Goal: Task Accomplishment & Management: Complete application form

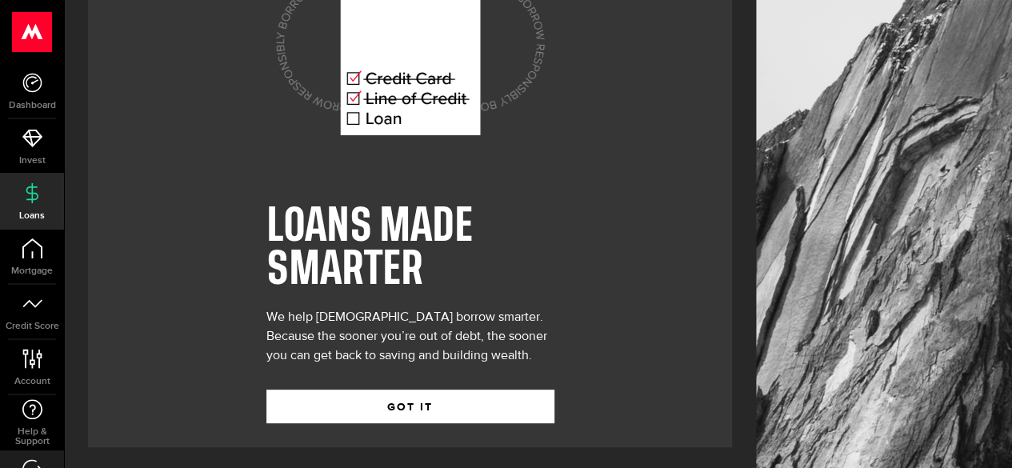
scroll to position [110, 0]
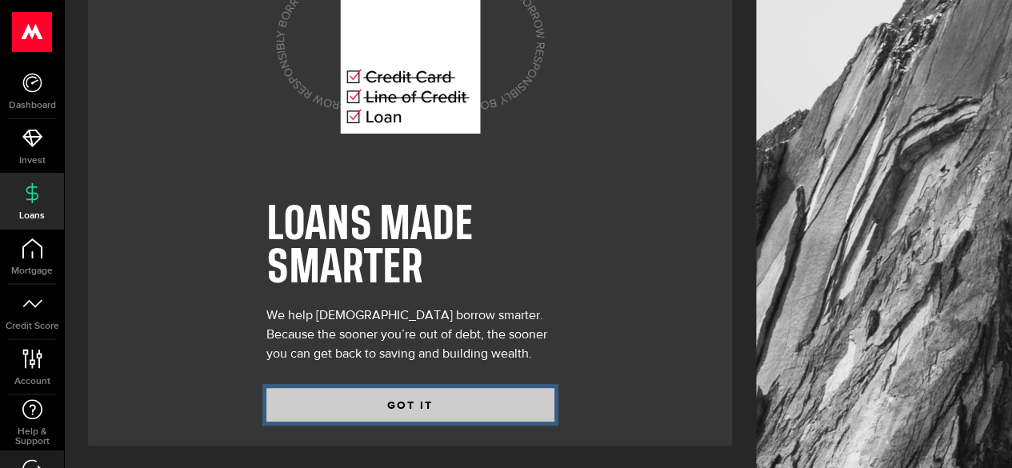
click at [383, 402] on button "GOT IT" at bounding box center [410, 405] width 288 height 34
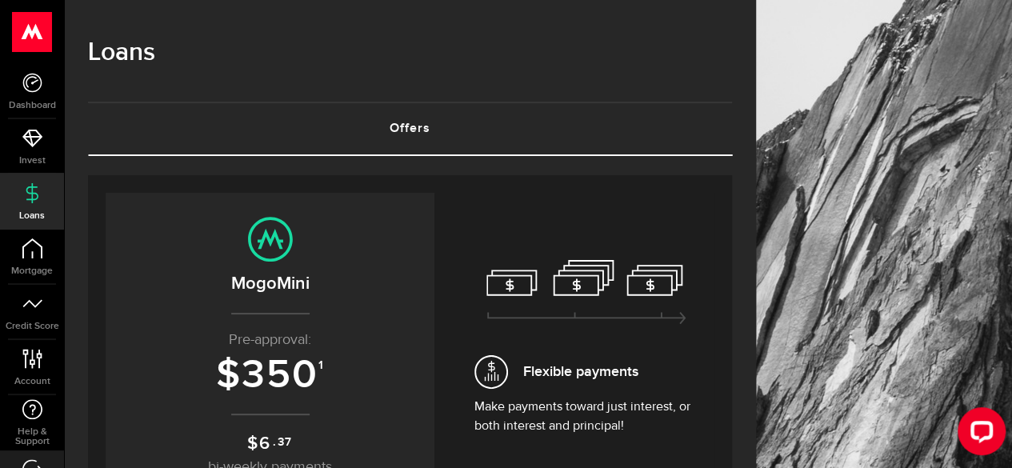
scroll to position [143, 0]
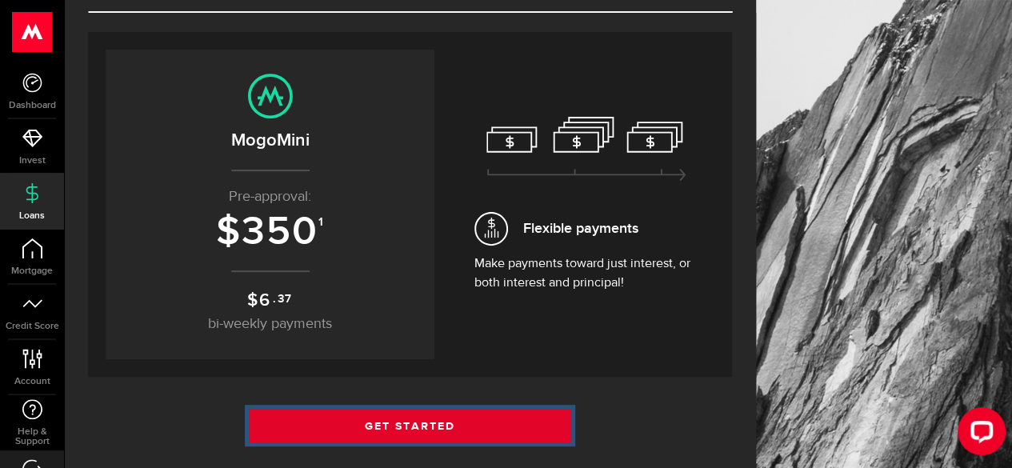
click at [377, 417] on link "Get Started" at bounding box center [410, 426] width 322 height 34
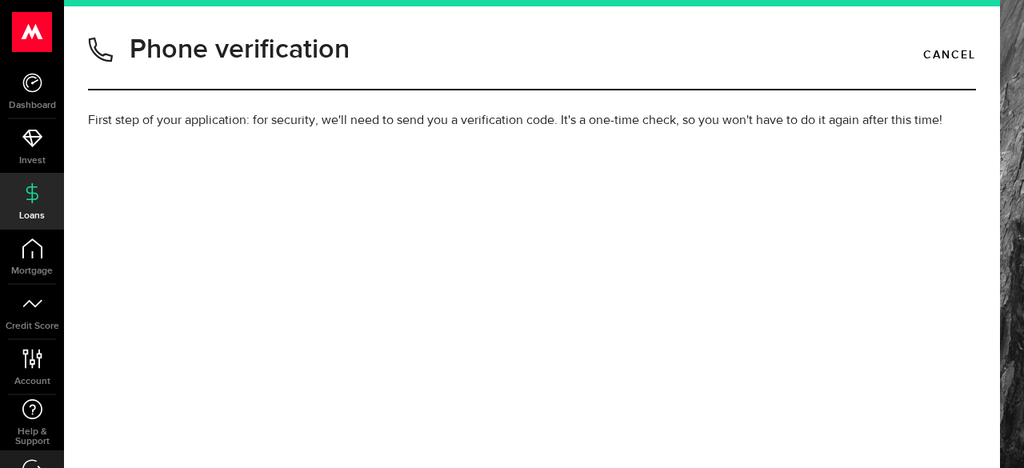
type input "2269985270"
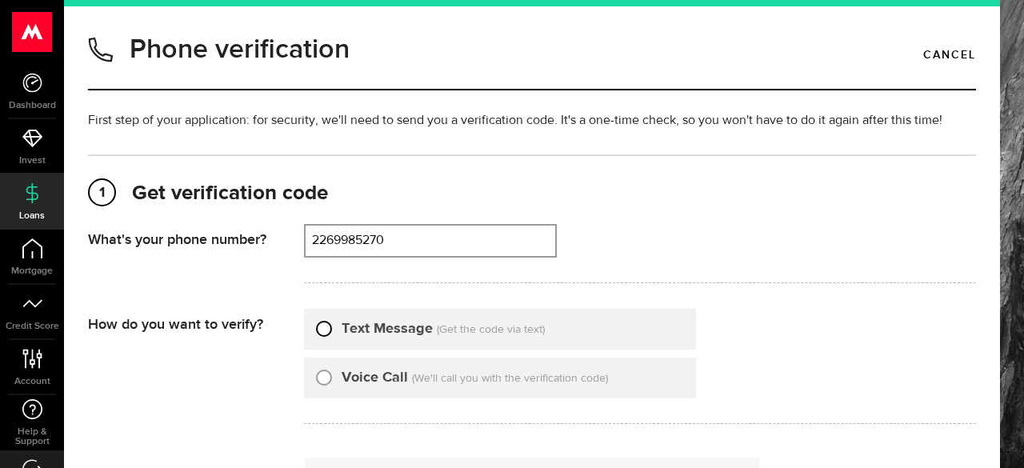
click at [326, 330] on input "Text Message" at bounding box center [324, 326] width 16 height 16
radio input "true"
click at [1004, 189] on div "Phone verification Cancel First step of your application: for security, we'll n…" at bounding box center [544, 234] width 960 height 468
drag, startPoint x: 1004, startPoint y: 189, endPoint x: 992, endPoint y: 188, distance: 12.0
click at [992, 188] on div "Phone verification Cancel First step of your application: for security, we'll n…" at bounding box center [544, 234] width 960 height 468
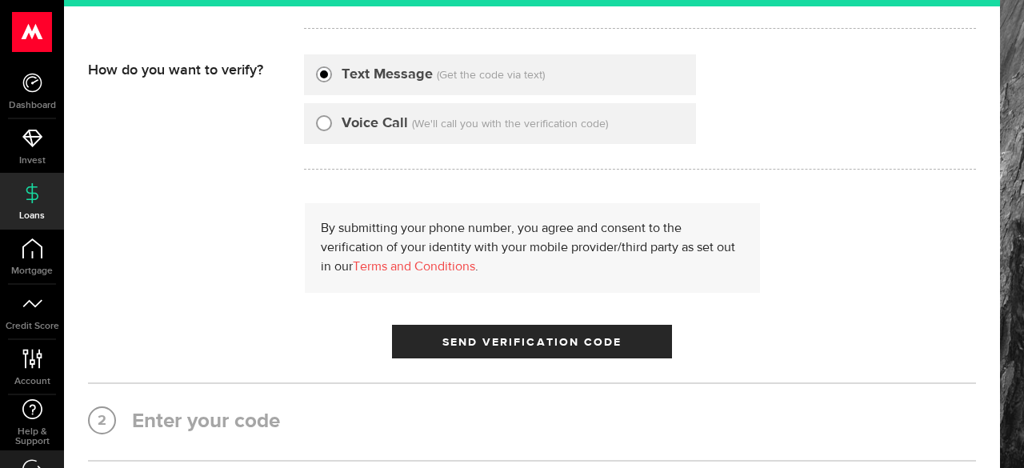
scroll to position [262, 0]
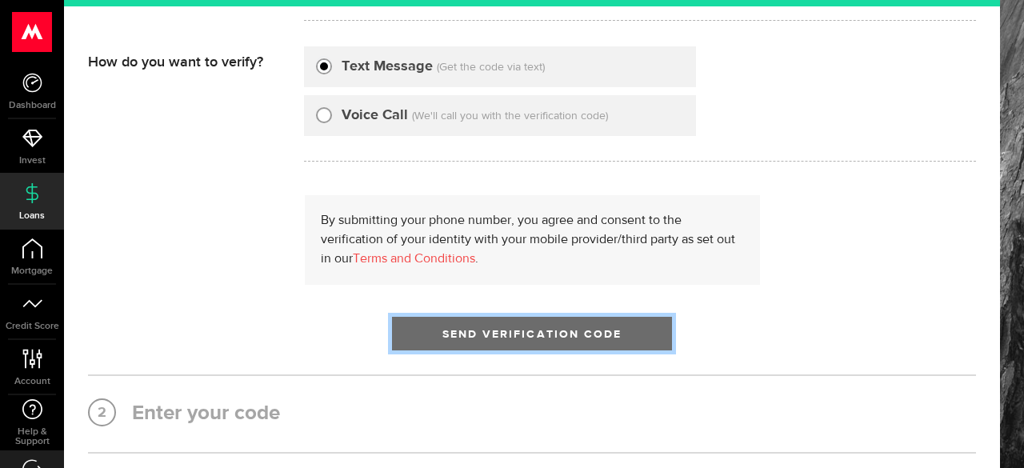
click at [609, 329] on span "Send Verification Code" at bounding box center [532, 334] width 180 height 11
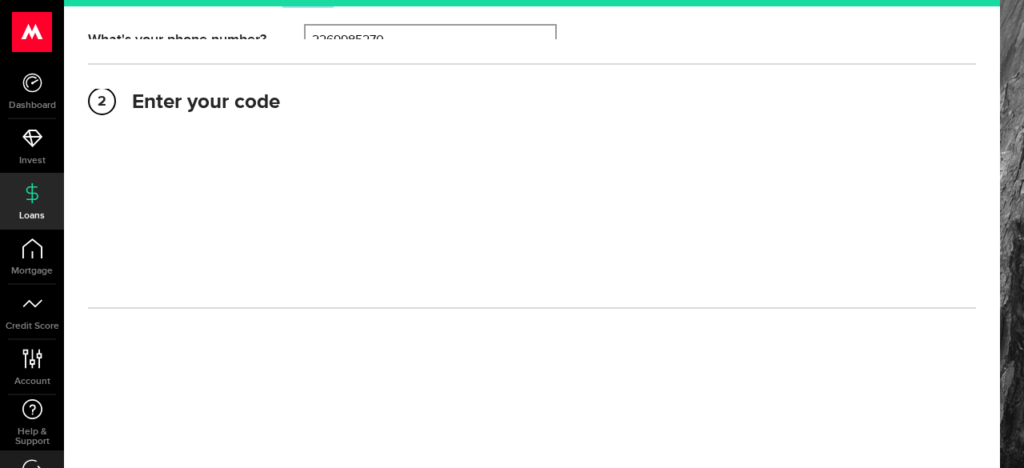
scroll to position [196, 0]
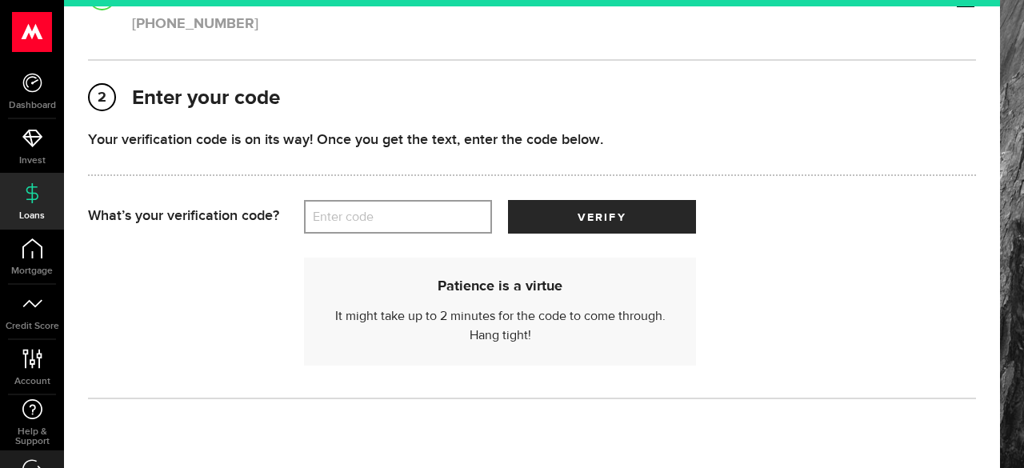
click at [393, 206] on label "Enter code" at bounding box center [398, 217] width 188 height 33
click at [393, 206] on input "Enter code" at bounding box center [398, 217] width 188 height 34
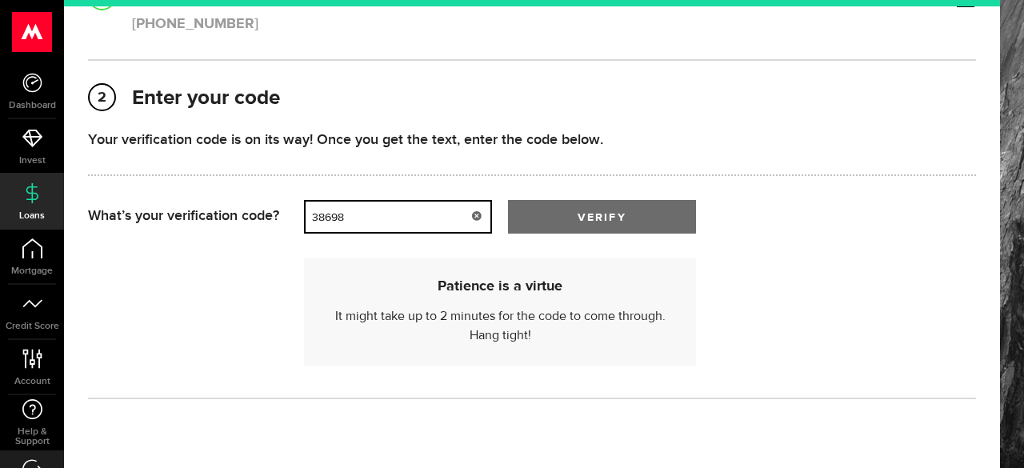
type input "38698"
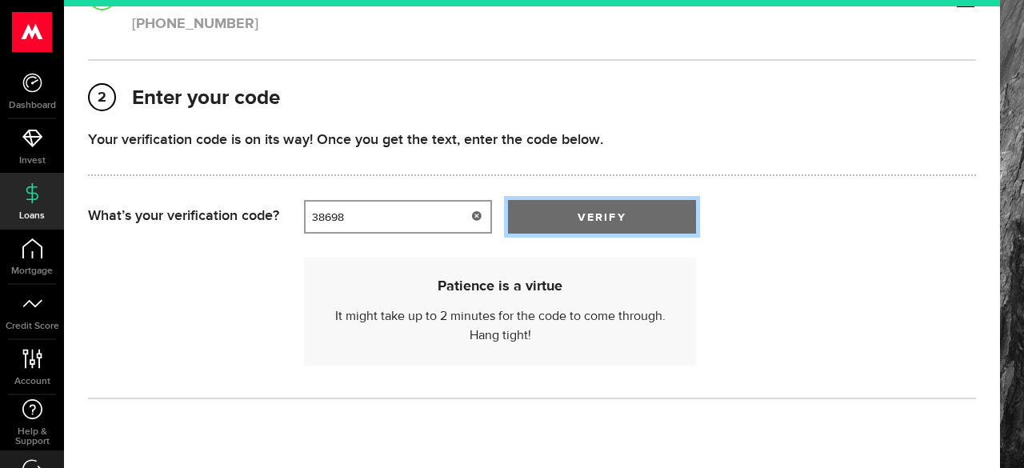
click at [569, 224] on button "verify" at bounding box center [602, 217] width 188 height 34
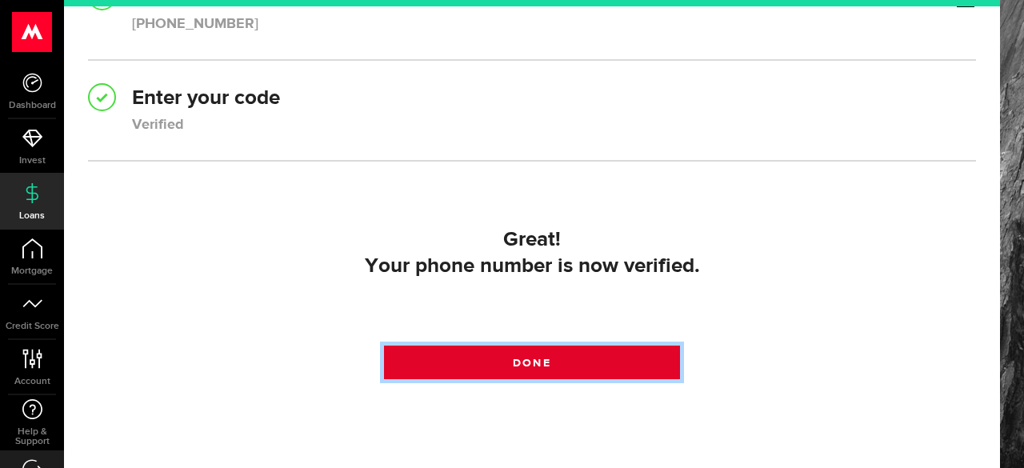
click at [544, 377] on link "Done" at bounding box center [532, 362] width 296 height 34
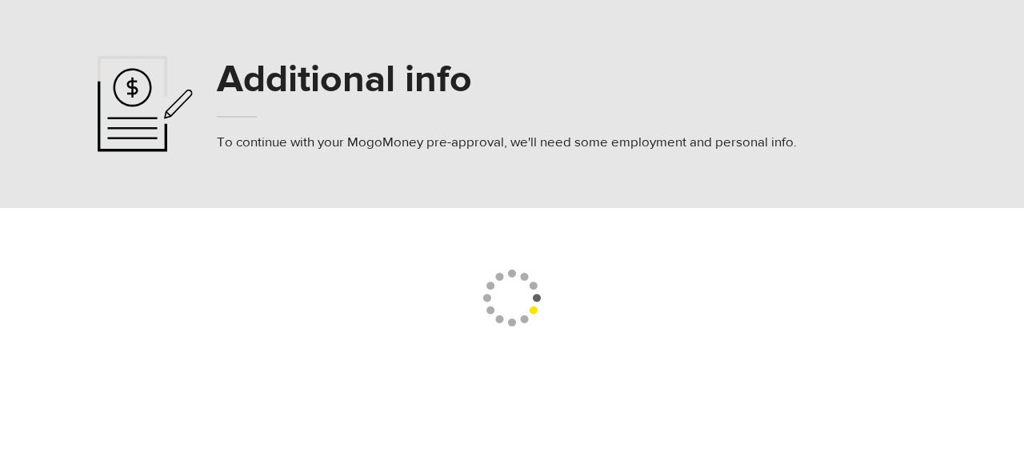
select select
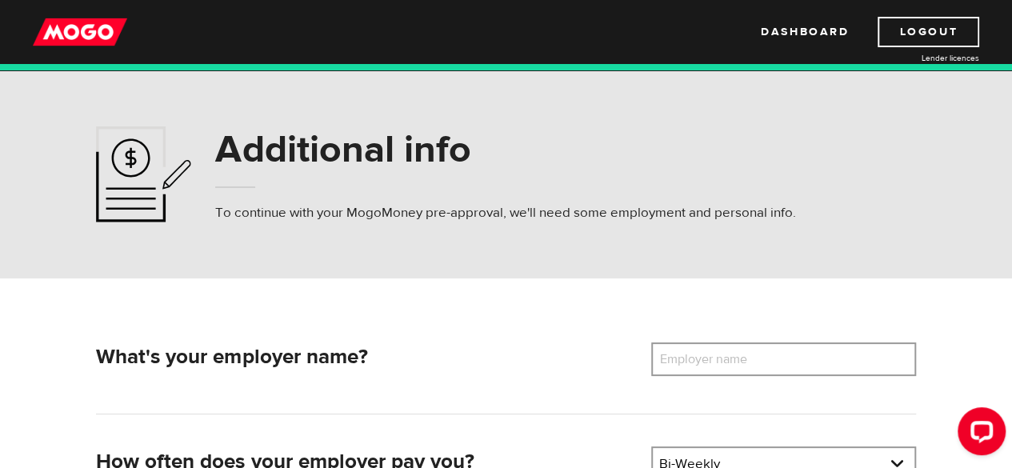
scroll to position [162, 0]
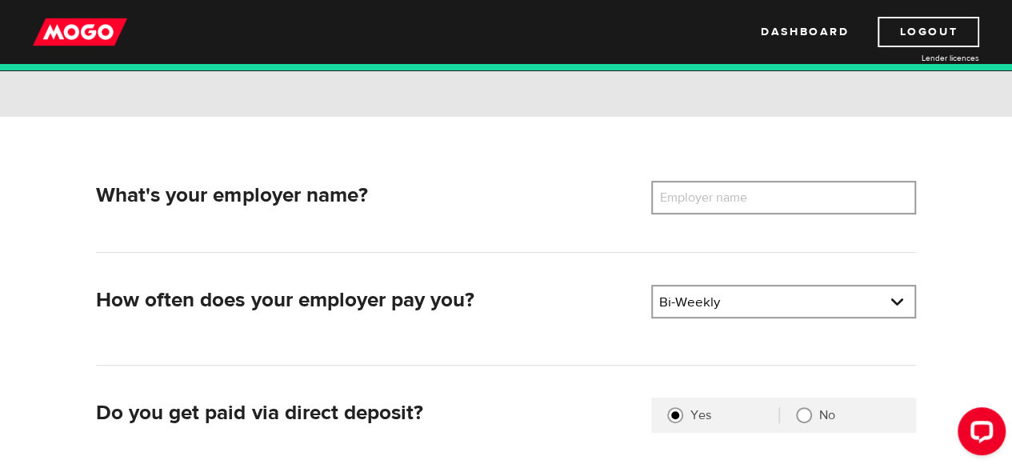
click at [721, 207] on label "Employer name" at bounding box center [715, 198] width 129 height 34
click at [721, 207] on input "Employer name" at bounding box center [783, 198] width 265 height 34
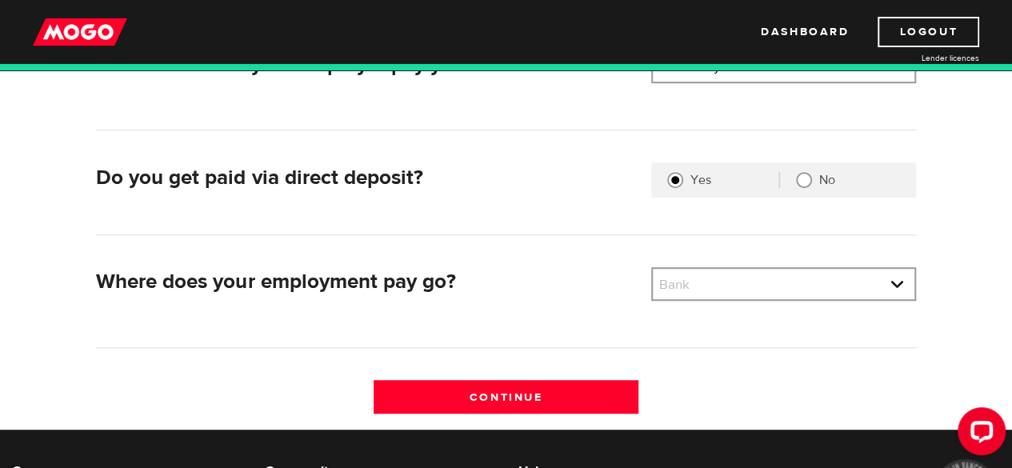
scroll to position [398, 0]
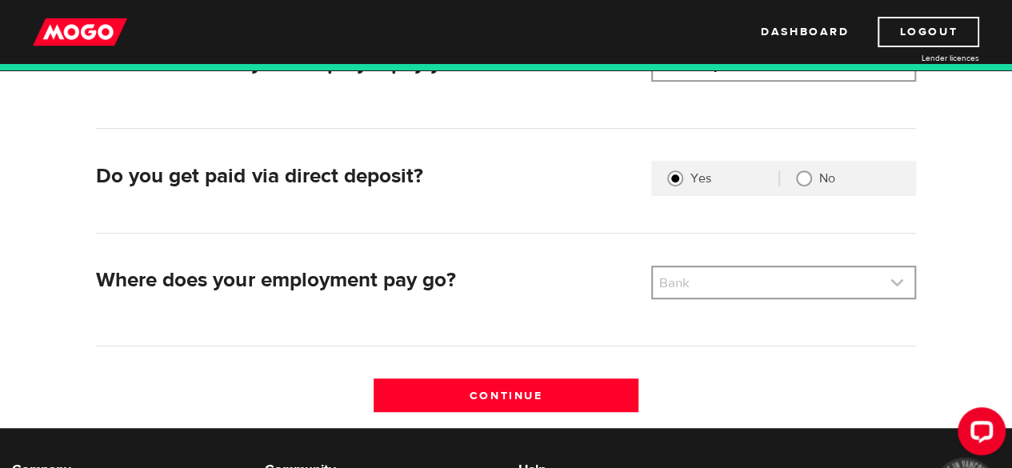
type input "Maple Leaf Foods Inc."
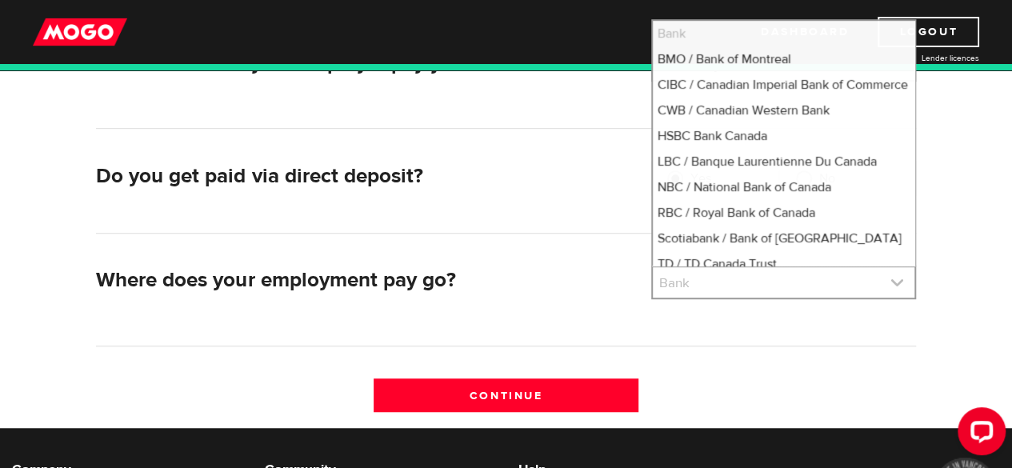
click at [884, 285] on link at bounding box center [784, 282] width 262 height 30
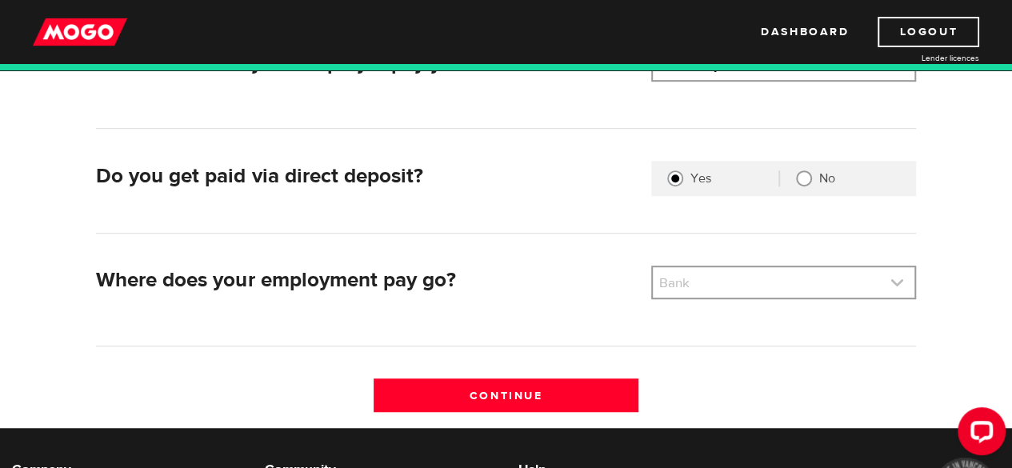
click at [873, 279] on link at bounding box center [784, 282] width 262 height 30
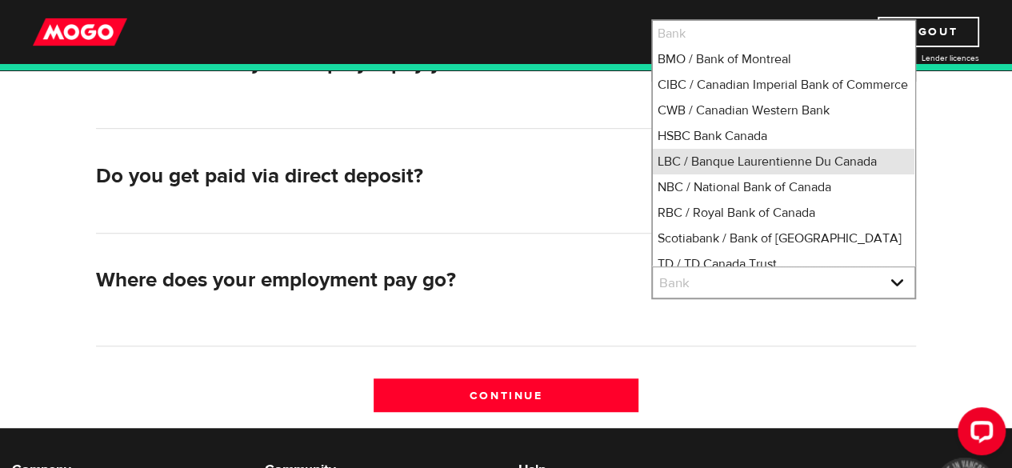
scroll to position [5, 0]
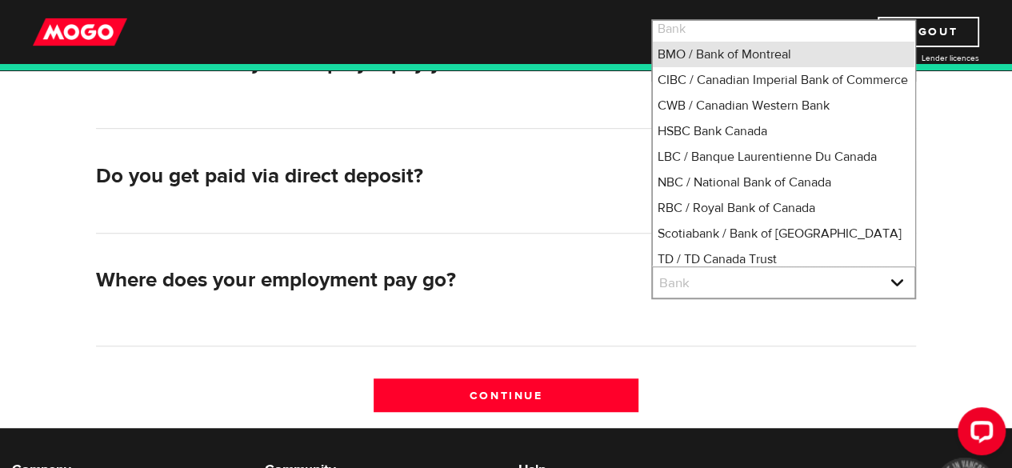
click at [715, 55] on li "BMO / Bank of Montreal" at bounding box center [784, 55] width 262 height 26
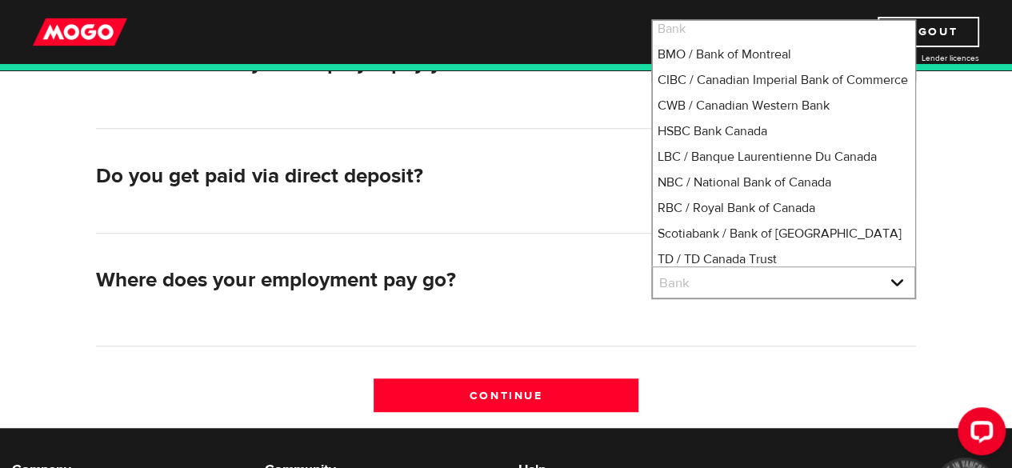
select select "1"
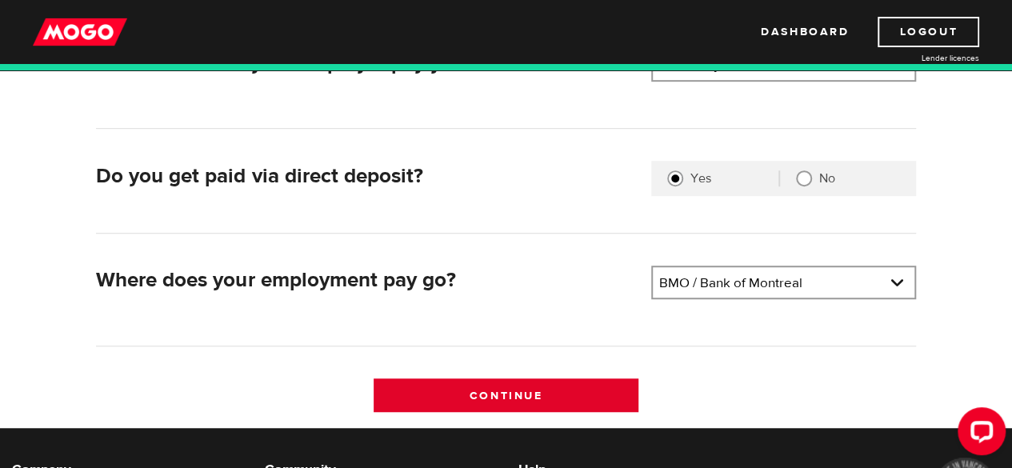
click at [481, 393] on input "Continue" at bounding box center [505, 395] width 265 height 34
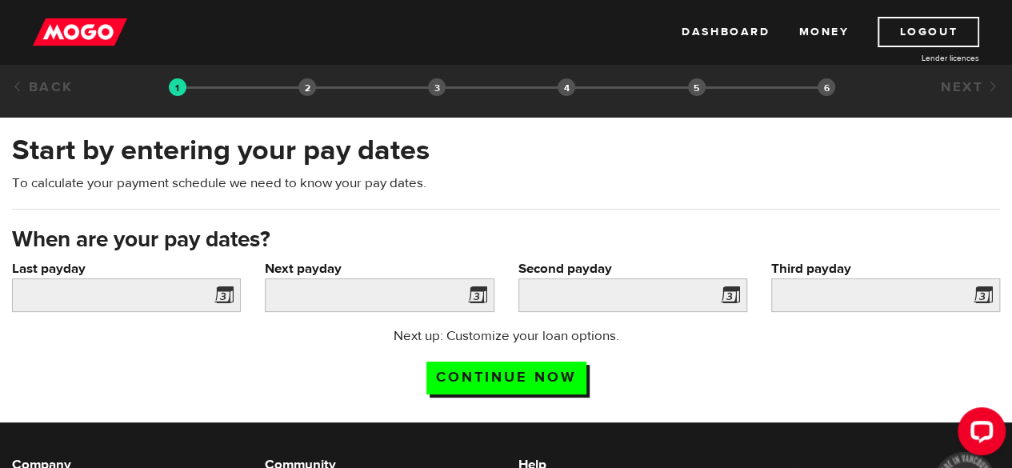
scroll to position [22, 0]
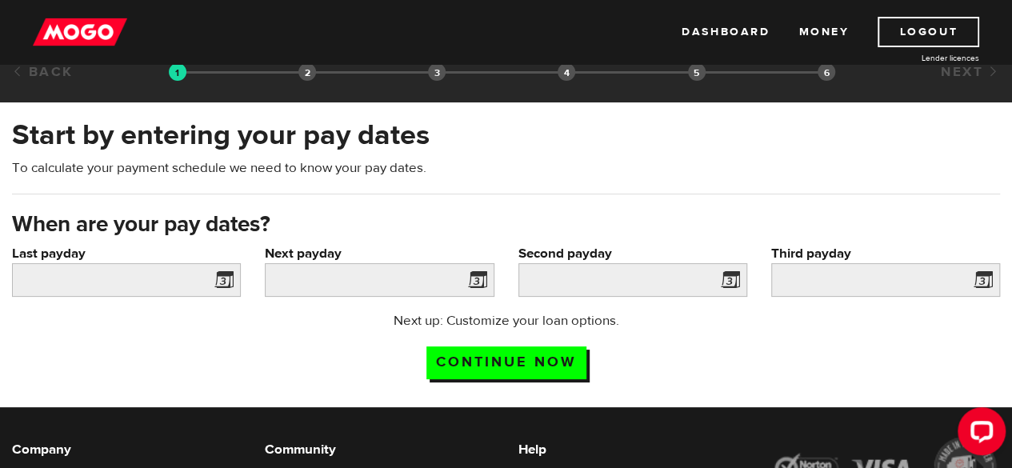
click at [224, 276] on span at bounding box center [221, 283] width 24 height 26
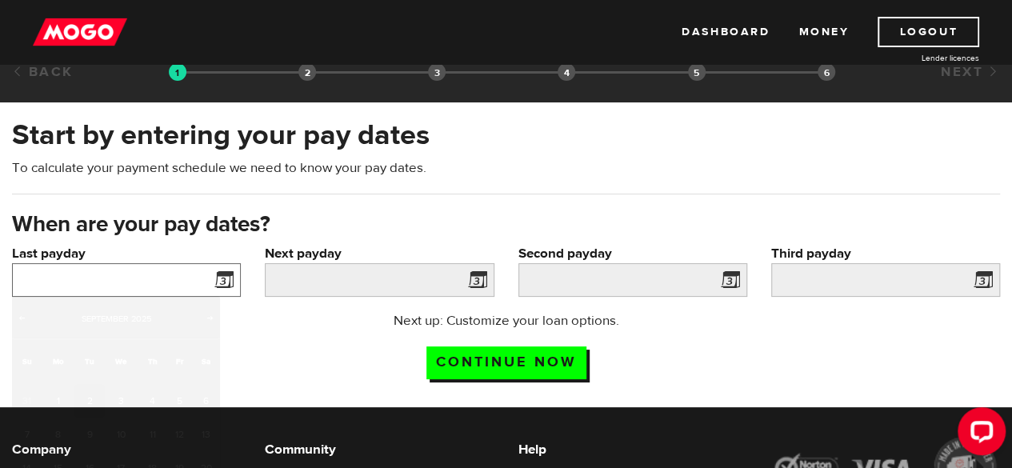
click at [162, 284] on input "Last payday" at bounding box center [126, 280] width 229 height 34
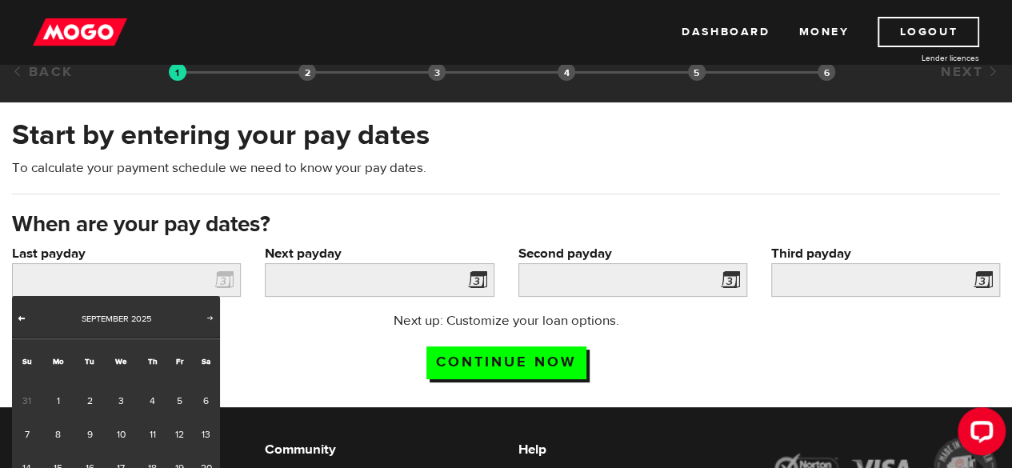
click at [18, 321] on span "Prev" at bounding box center [21, 317] width 13 height 13
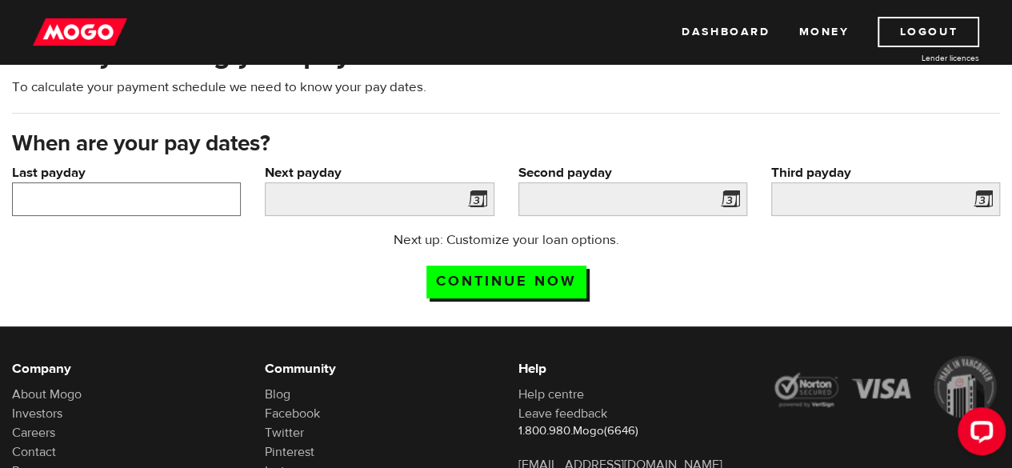
scroll to position [119, 0]
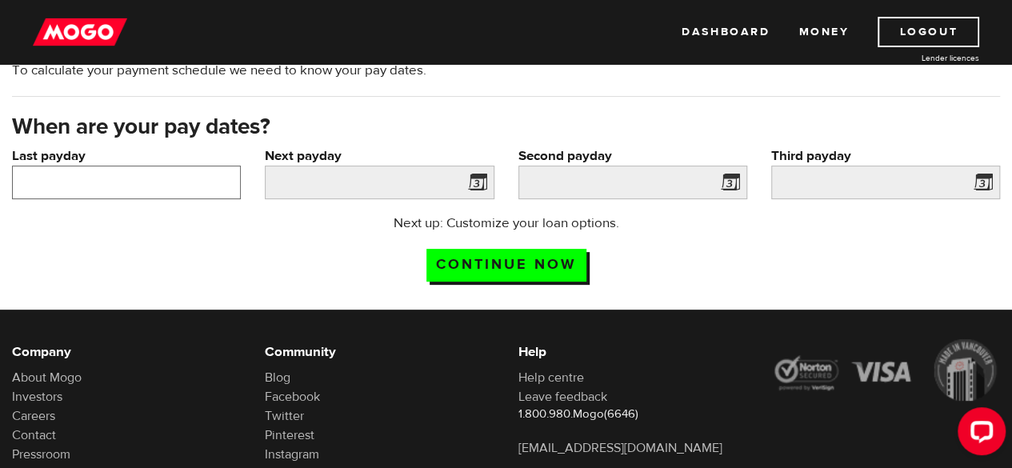
click at [230, 182] on input "Last payday" at bounding box center [126, 183] width 229 height 34
click at [117, 182] on input "Last payday" at bounding box center [126, 183] width 229 height 34
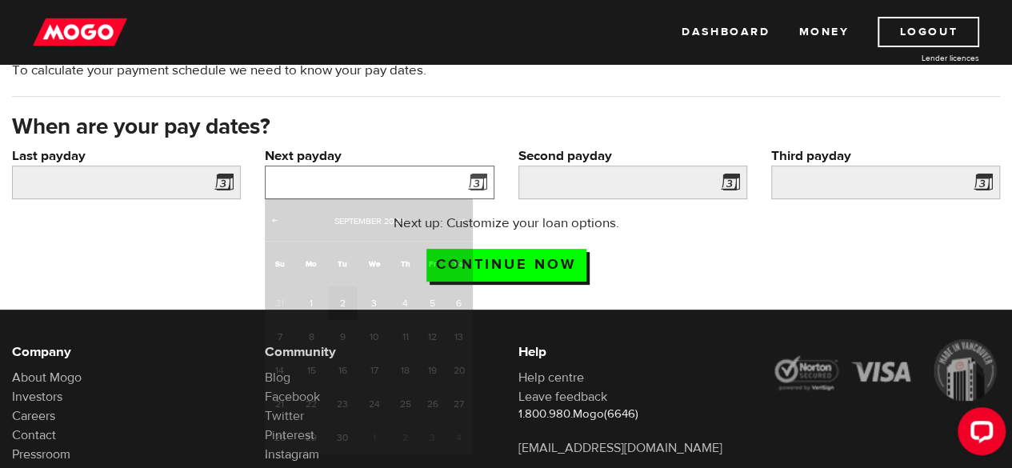
click at [326, 193] on input "Next payday" at bounding box center [379, 183] width 229 height 34
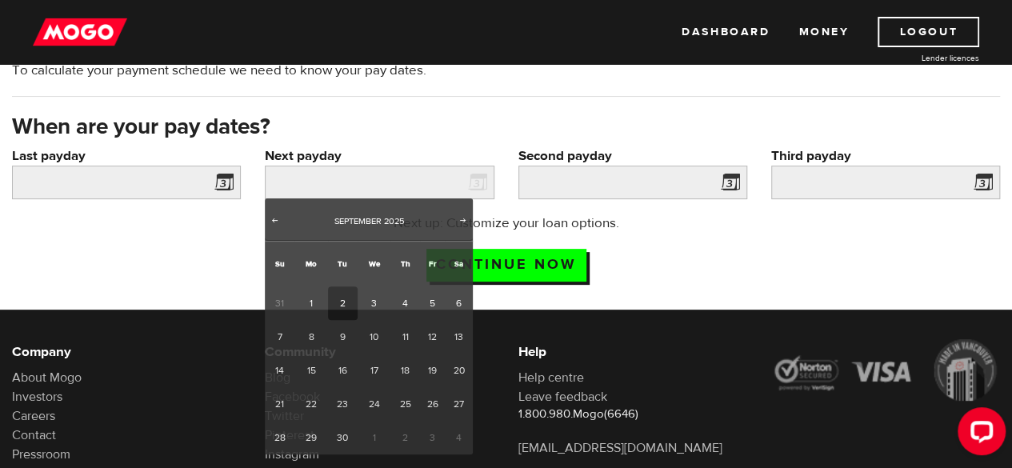
click at [233, 186] on span at bounding box center [221, 185] width 24 height 26
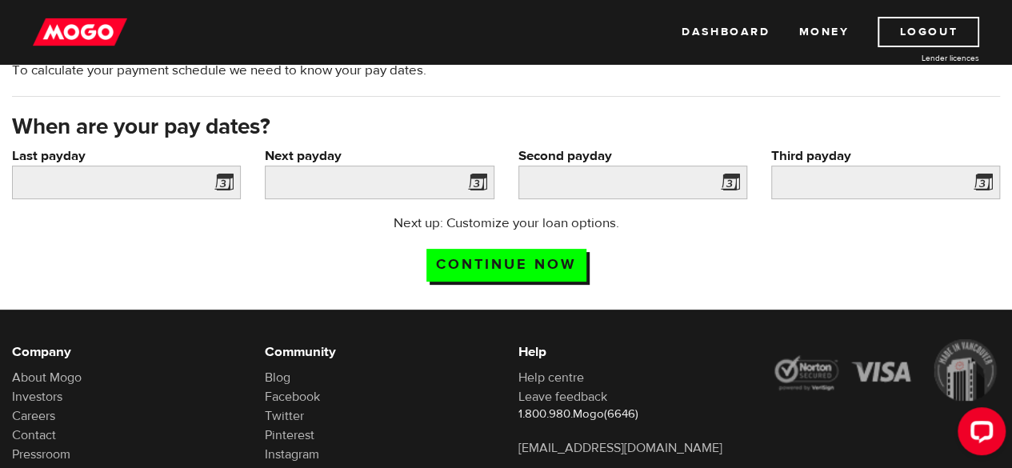
click at [226, 185] on span at bounding box center [221, 185] width 24 height 26
click at [125, 179] on input "Last payday" at bounding box center [126, 183] width 229 height 34
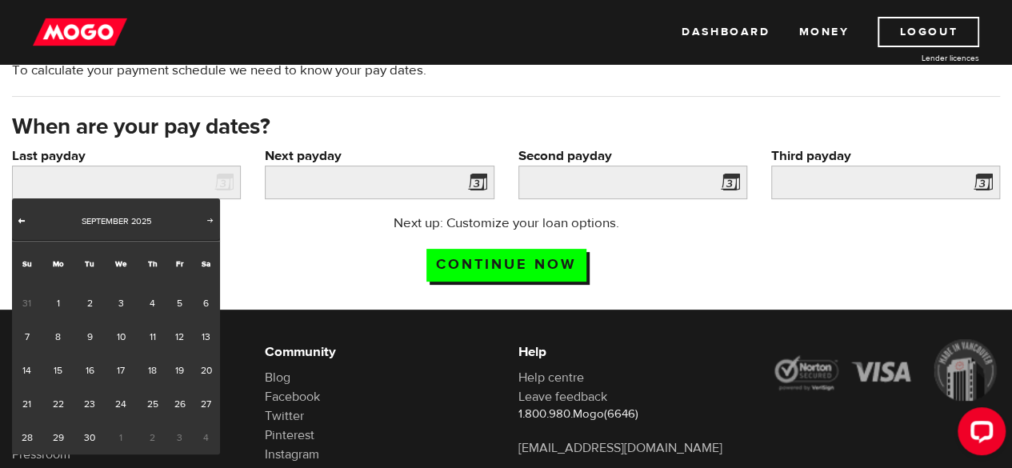
click at [23, 218] on span "Prev" at bounding box center [21, 220] width 13 height 13
click at [159, 432] on link "28" at bounding box center [153, 438] width 30 height 34
type input "2025/08/28"
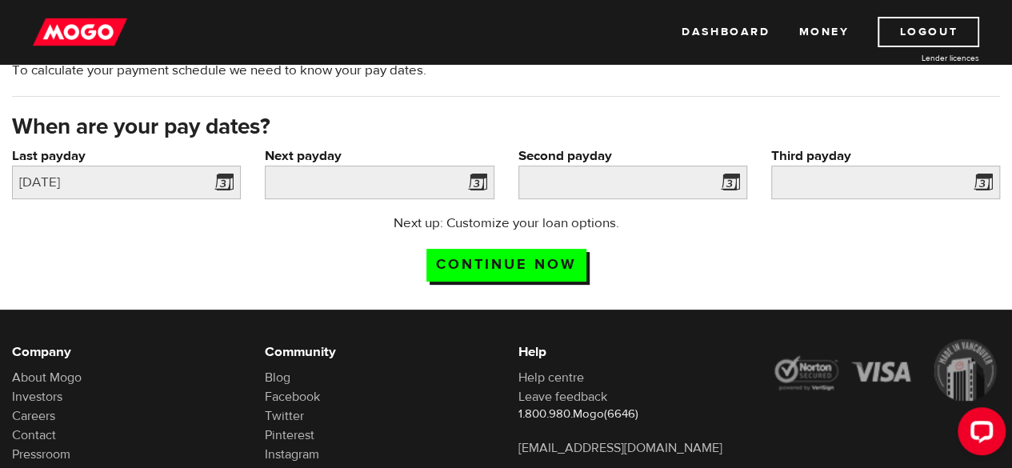
click at [357, 199] on div "Next payday Please enter your next pay date." at bounding box center [379, 179] width 253 height 67
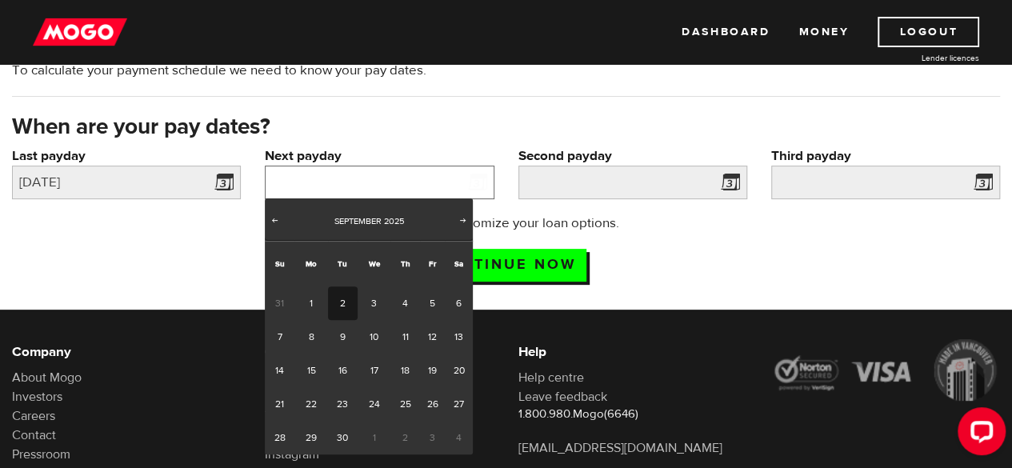
click at [343, 190] on input "Next payday" at bounding box center [379, 183] width 229 height 34
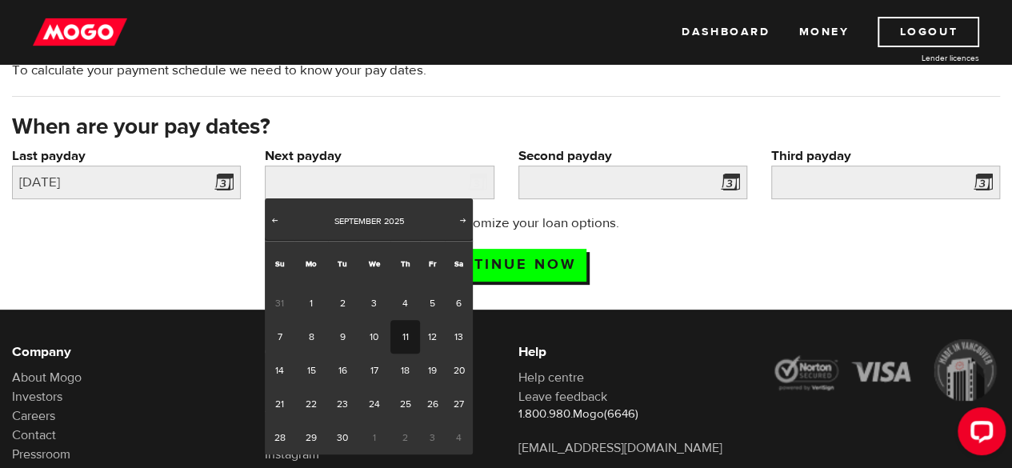
click at [400, 335] on link "11" at bounding box center [405, 337] width 30 height 34
type input "2025/09/11"
type input "2025/9/25"
type input "2025/10/9"
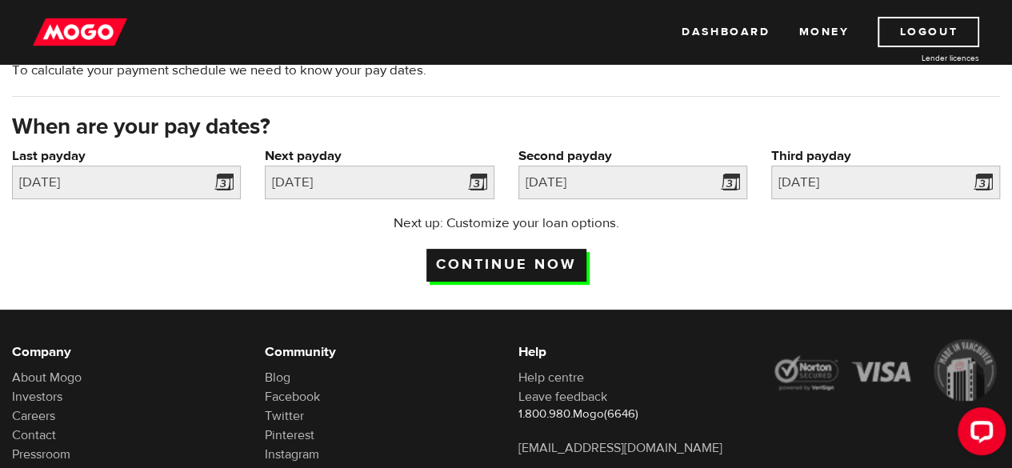
click at [539, 266] on input "Continue now" at bounding box center [506, 265] width 160 height 33
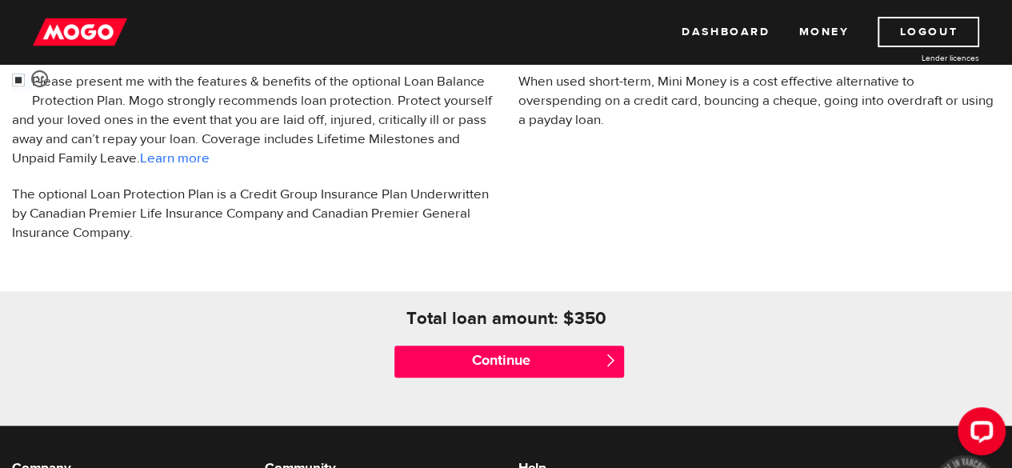
scroll to position [615, 0]
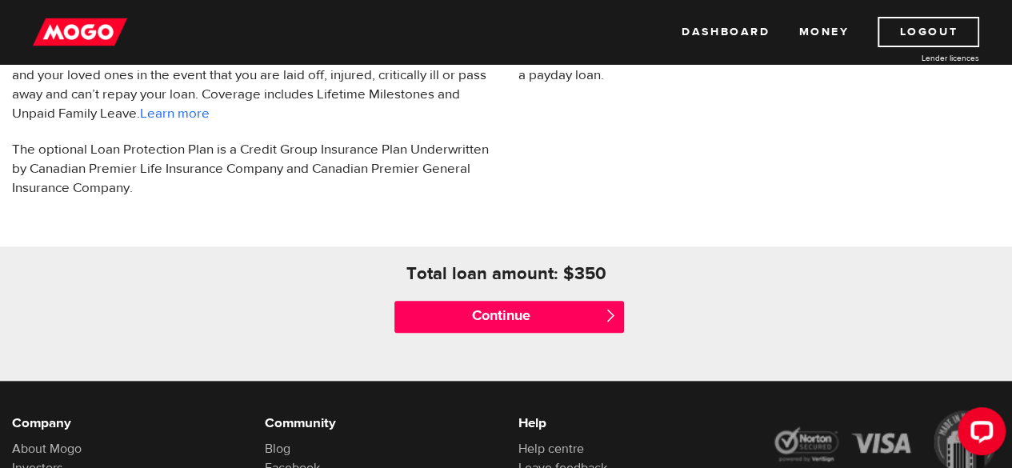
click at [552, 341] on div "Continue " at bounding box center [505, 317] width 253 height 64
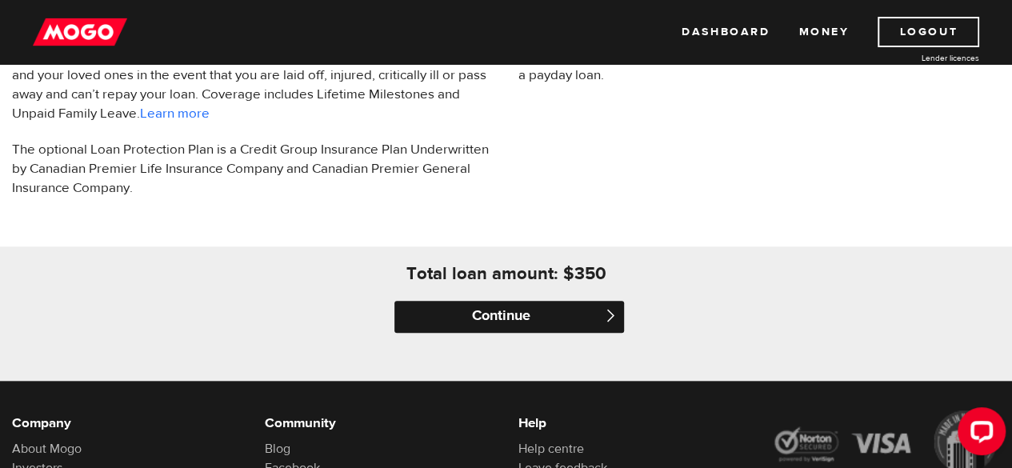
click at [541, 327] on input "Continue" at bounding box center [508, 317] width 229 height 32
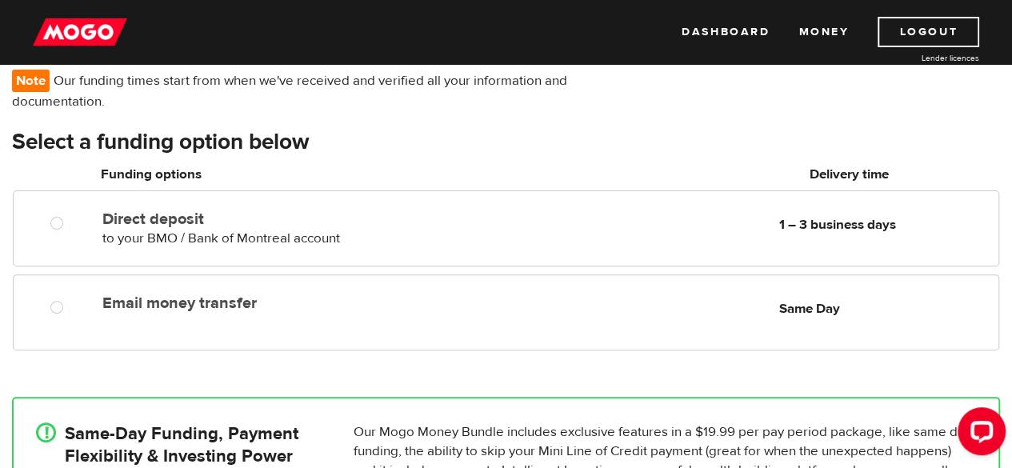
scroll to position [164, 0]
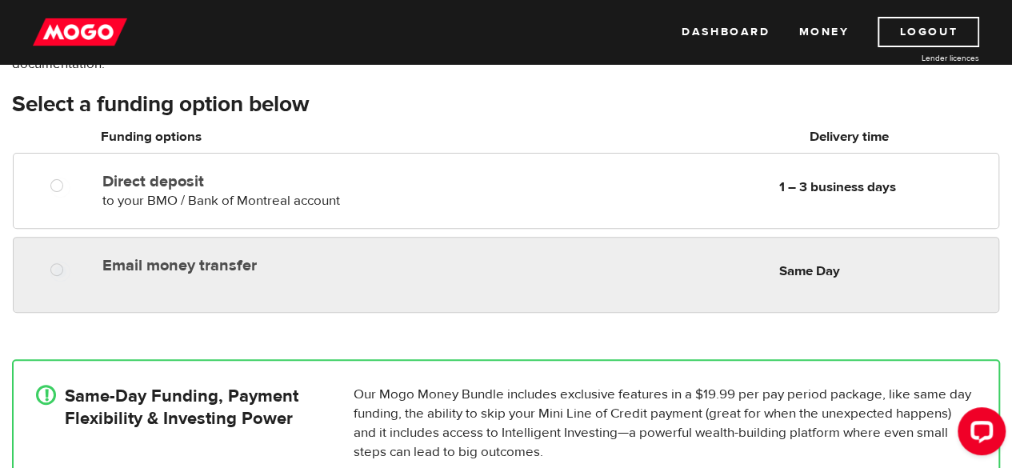
radio input "true"
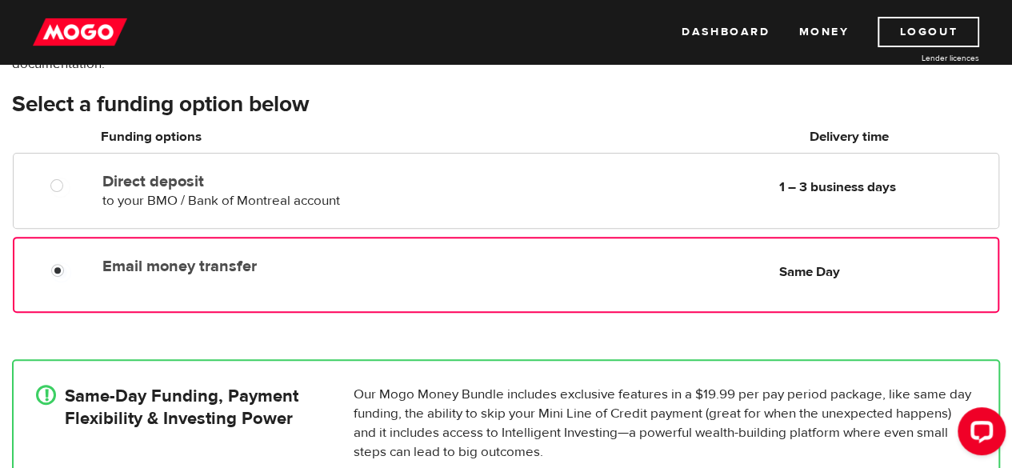
click at [88, 262] on div at bounding box center [63, 272] width 94 height 20
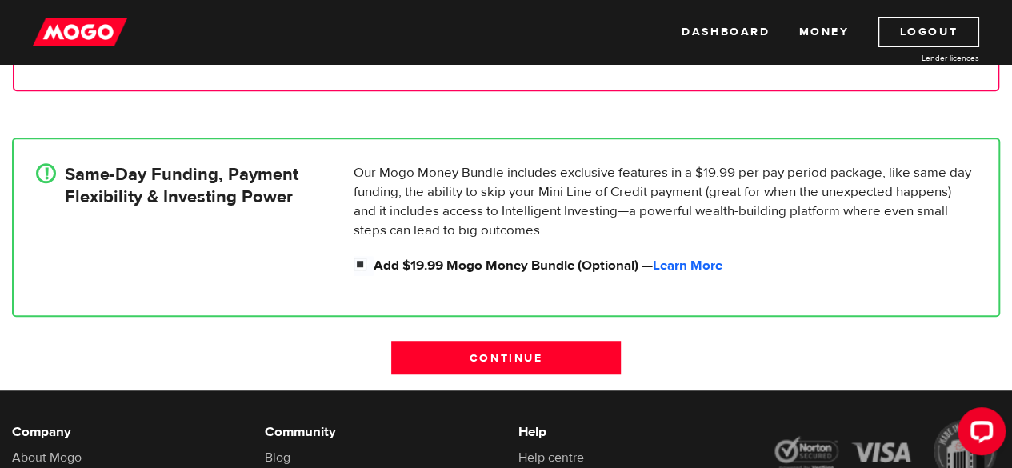
scroll to position [394, 0]
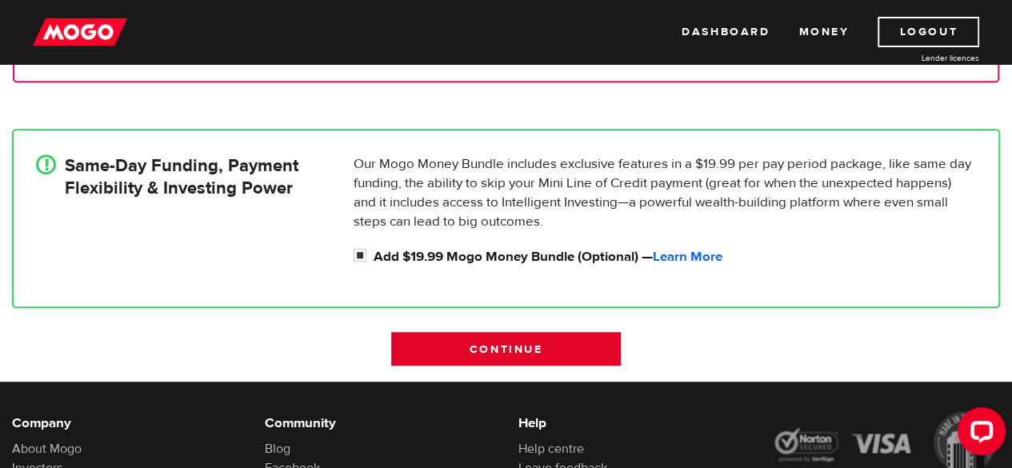
click at [530, 338] on input "Continue" at bounding box center [505, 349] width 229 height 34
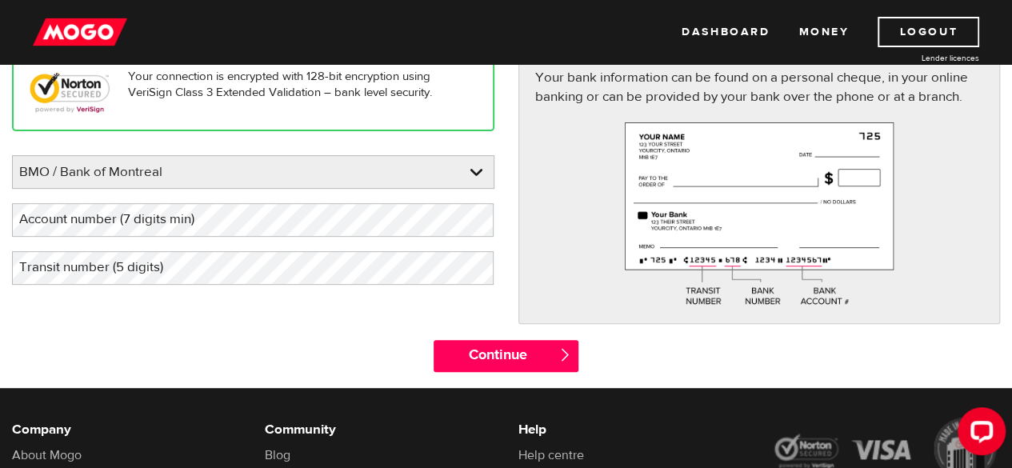
scroll to position [156, 0]
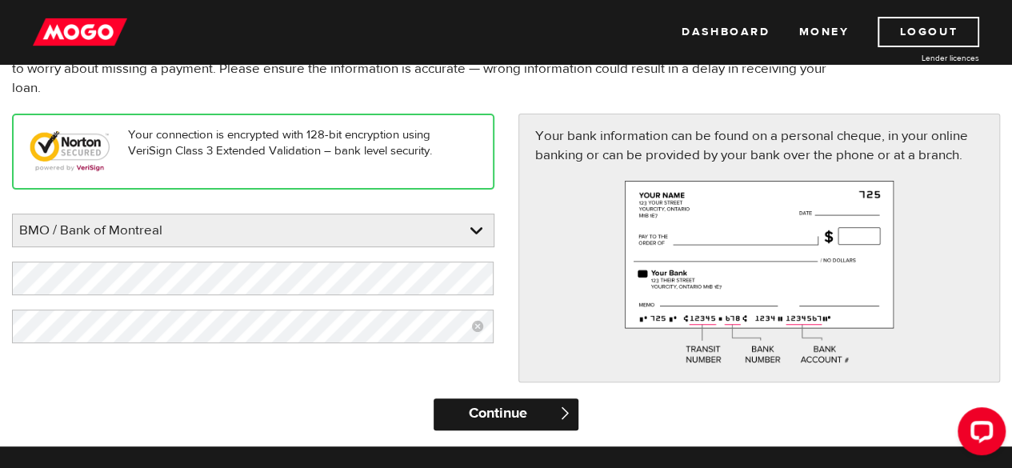
click at [561, 422] on input "Continue" at bounding box center [505, 414] width 145 height 32
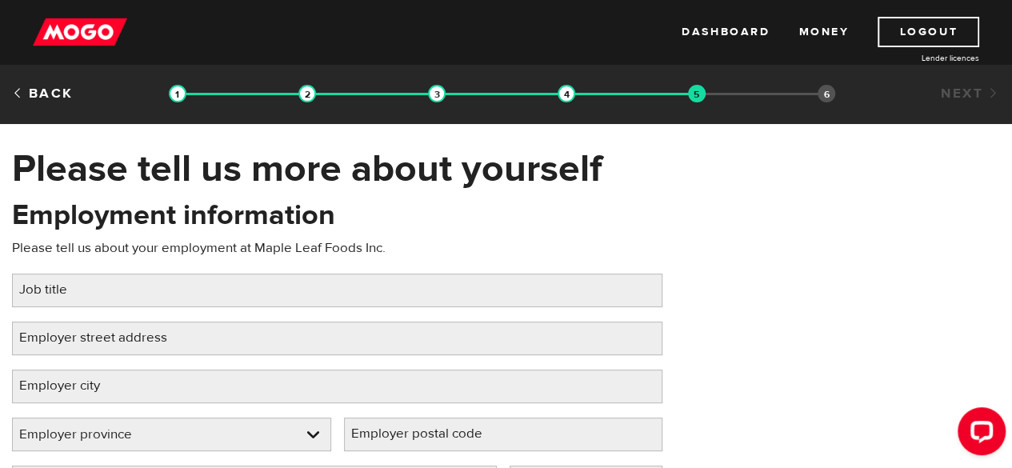
scroll to position [45, 0]
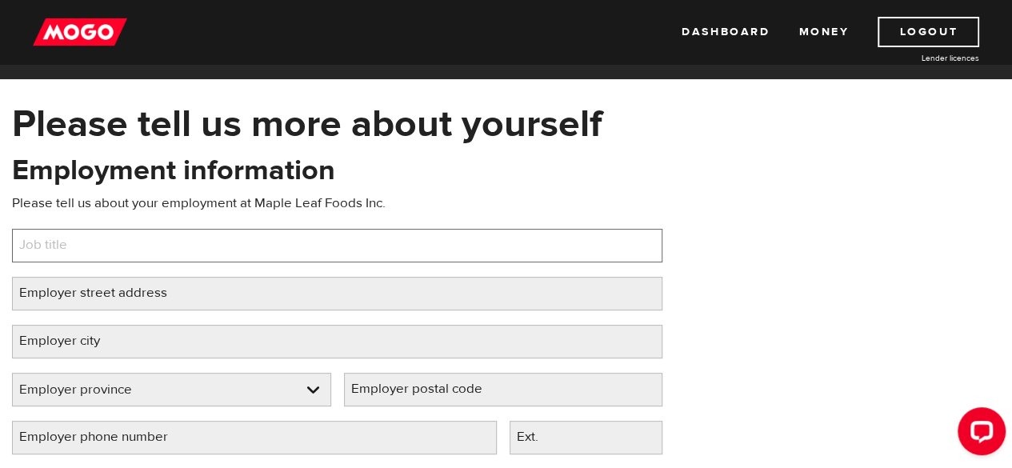
click at [360, 242] on input "Job title" at bounding box center [337, 246] width 650 height 34
type input "General Labour"
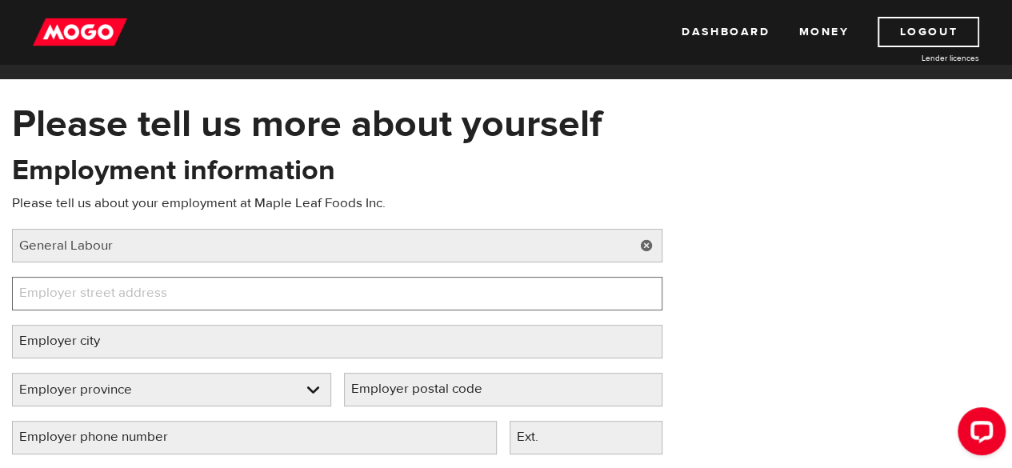
click at [289, 301] on input "Employer street address" at bounding box center [337, 294] width 650 height 34
type input "1577 Wilton Grove Rd."
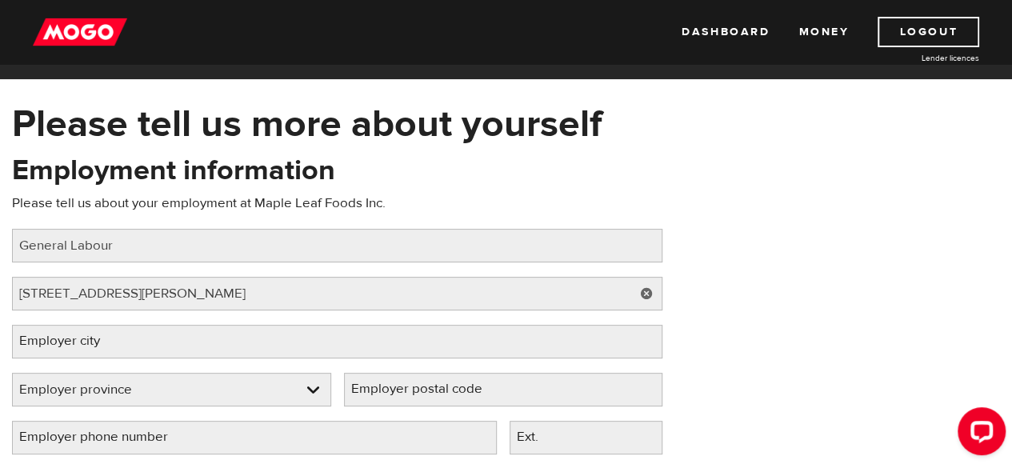
click at [101, 341] on label "Employer city" at bounding box center [72, 341] width 121 height 33
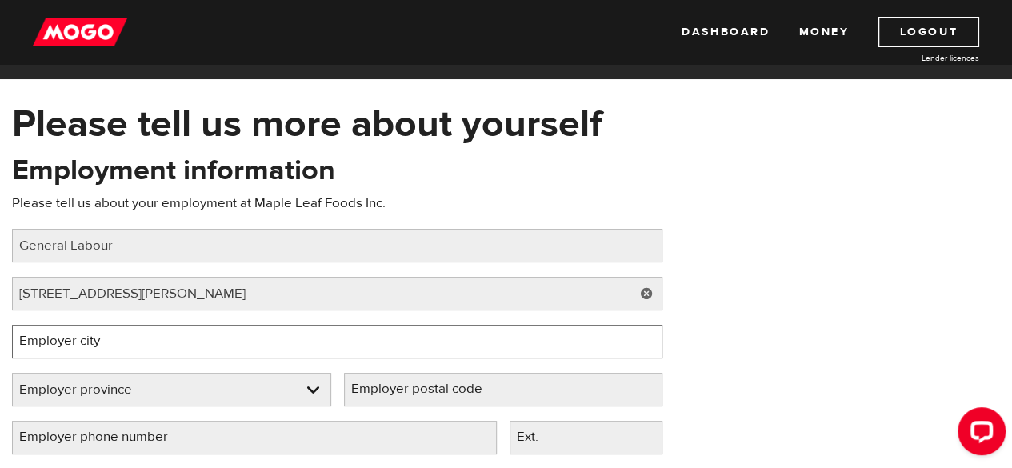
click at [101, 341] on input "Employer city" at bounding box center [337, 342] width 650 height 34
type input "Londom"
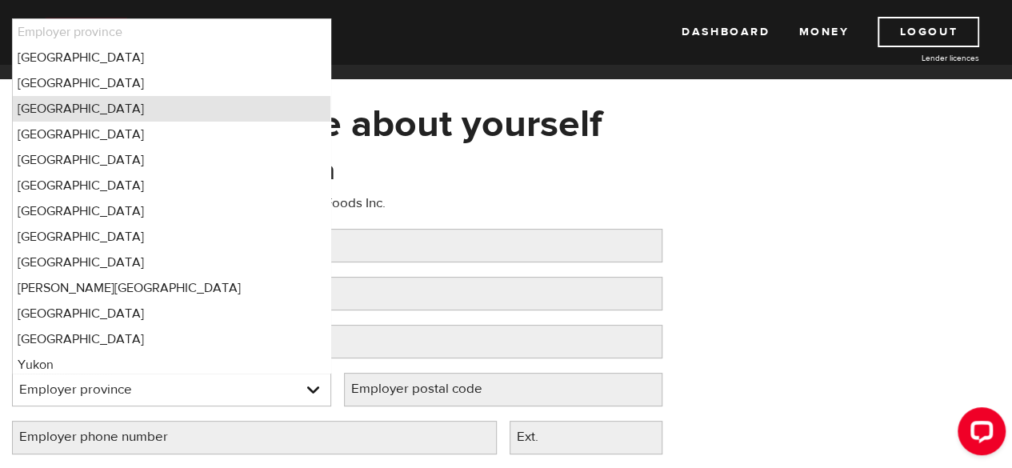
click at [78, 114] on li "Ontario" at bounding box center [171, 109] width 317 height 26
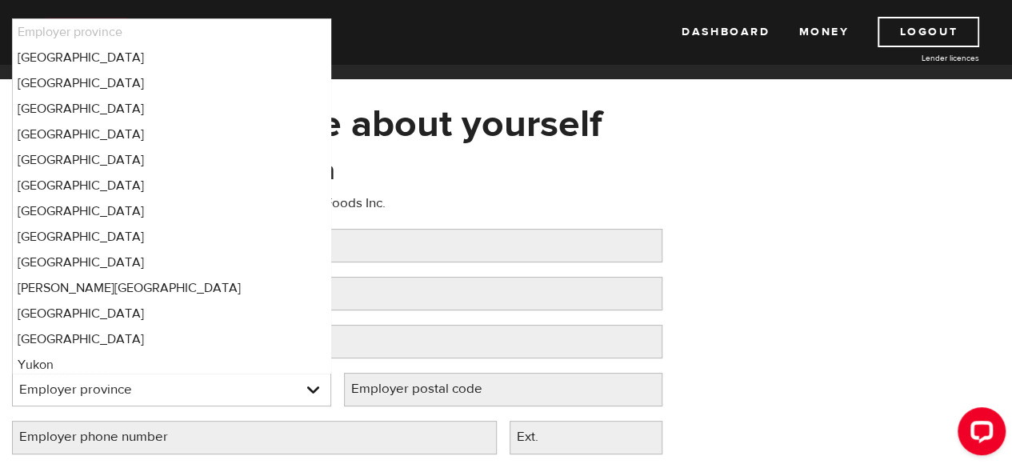
select select "ON"
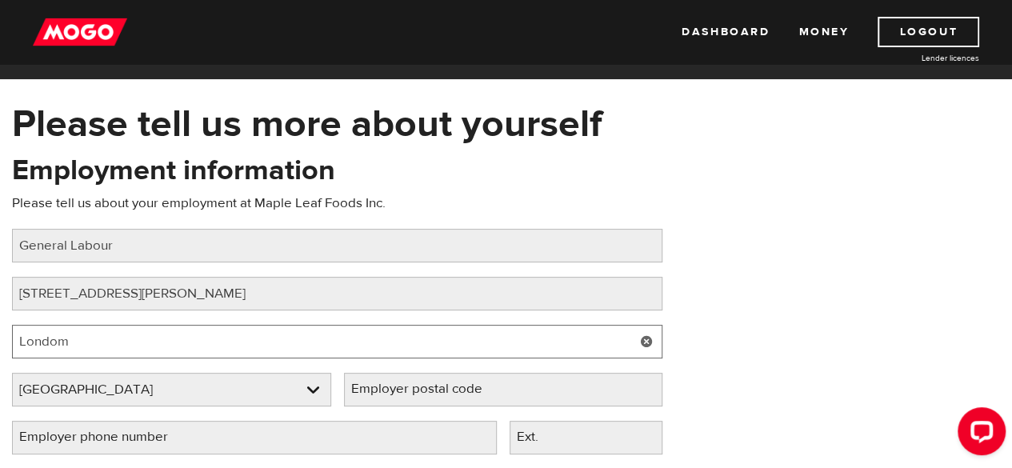
click at [539, 345] on input "Londom" at bounding box center [337, 342] width 650 height 34
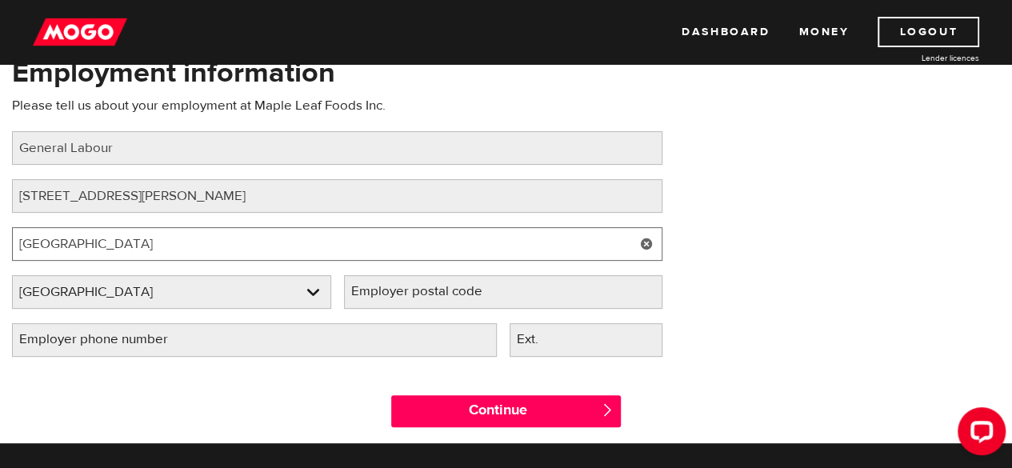
scroll to position [178, 0]
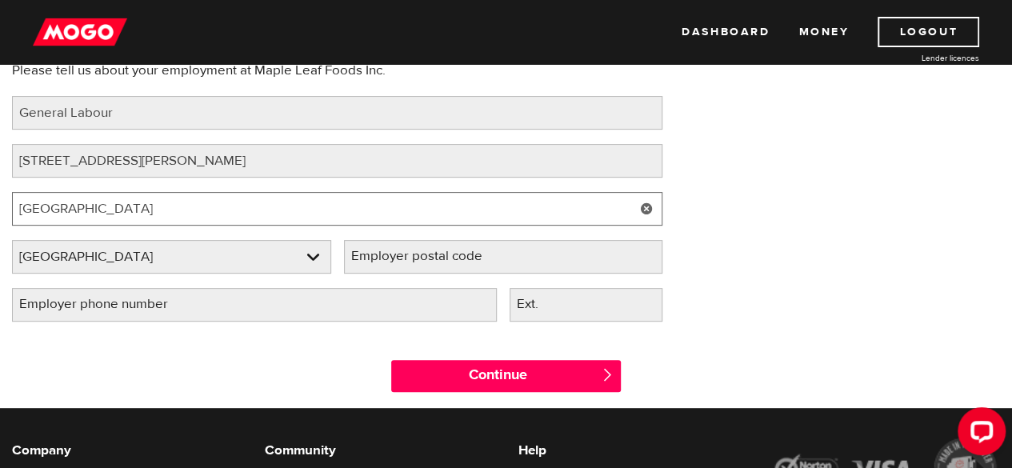
type input "London"
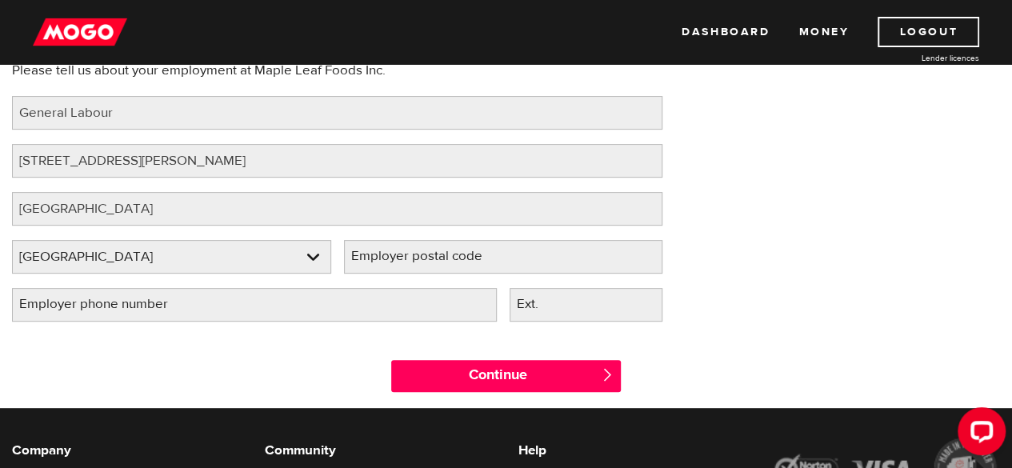
click at [469, 256] on label "Employer postal code" at bounding box center [429, 256] width 171 height 33
click at [469, 256] on input "Employer postal code" at bounding box center [503, 257] width 319 height 34
type input "N6N 1M3"
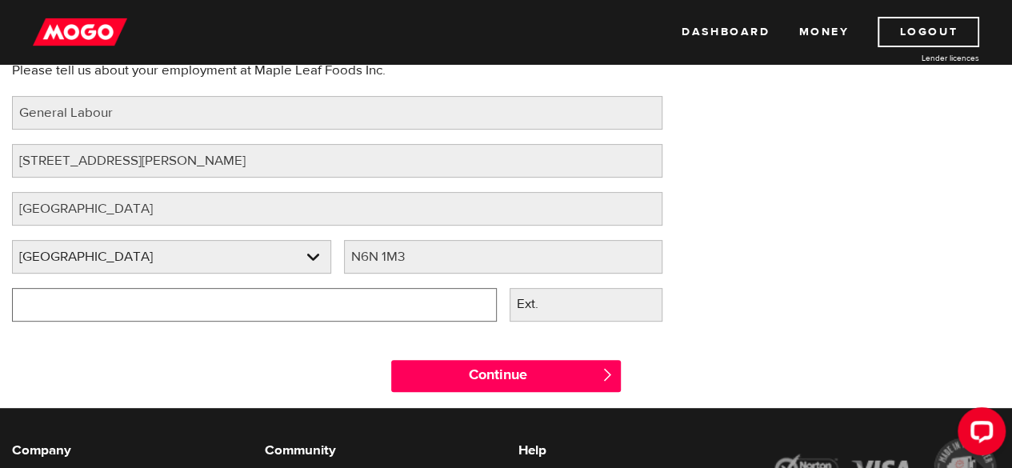
click at [352, 308] on input "Employer phone number" at bounding box center [254, 305] width 485 height 34
type input "(180) 026-8370"
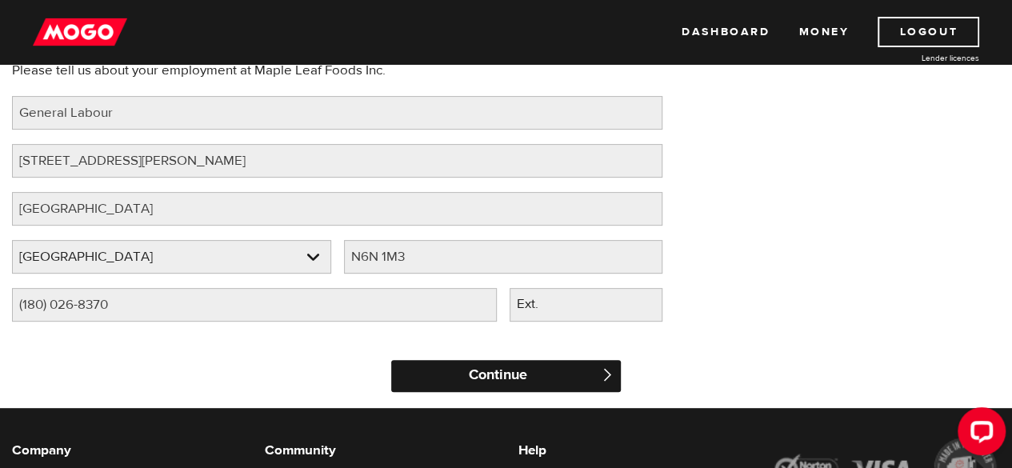
click at [523, 383] on input "Continue" at bounding box center [505, 376] width 229 height 32
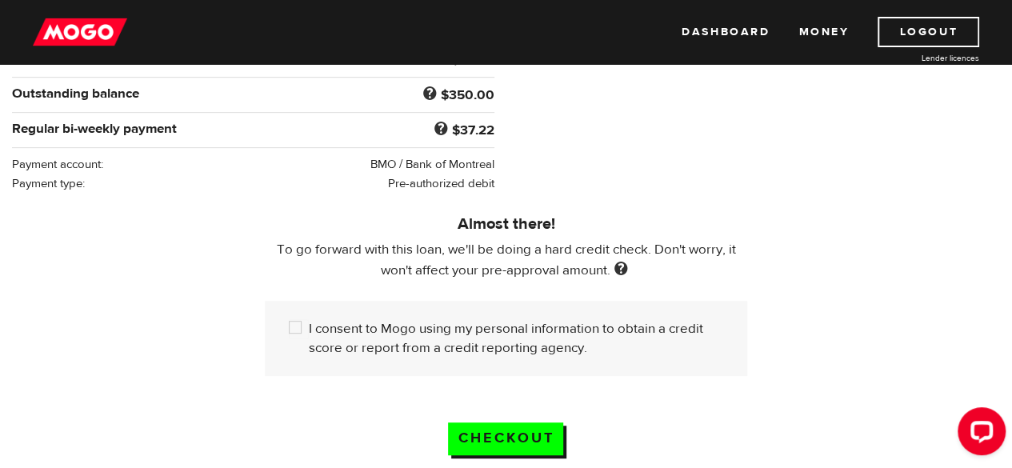
scroll to position [406, 0]
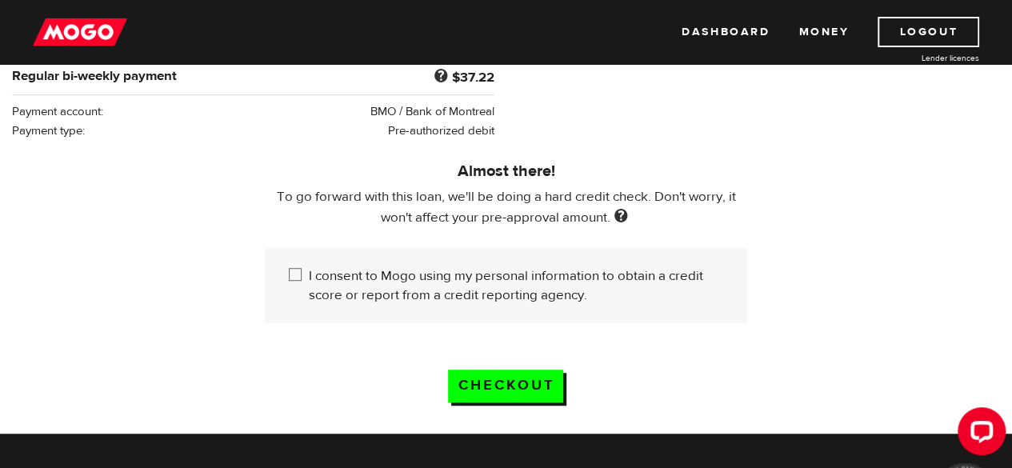
click at [296, 273] on input "I consent to Mogo using my personal information to obtain a credit score or rep…" at bounding box center [299, 276] width 20 height 20
checkbox input "true"
click at [518, 385] on input "Checkout" at bounding box center [505, 385] width 115 height 33
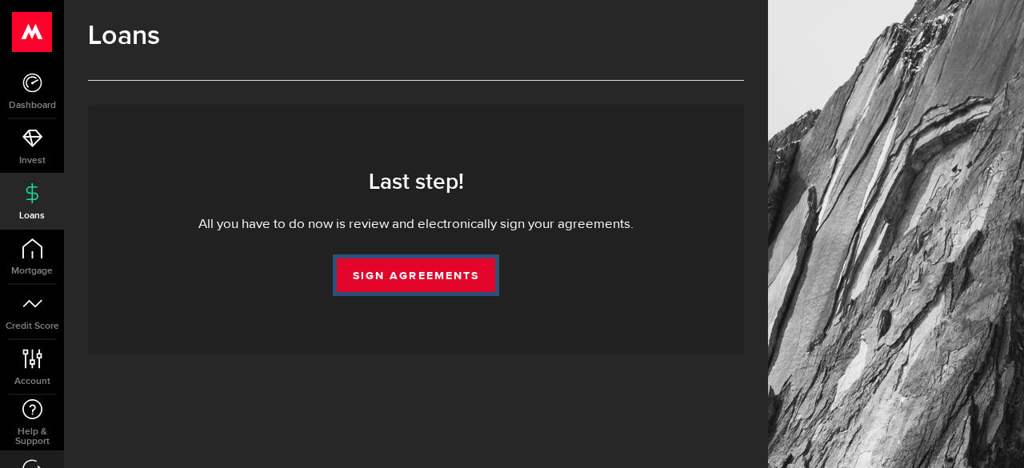
click at [473, 277] on link "Sign Agreements" at bounding box center [416, 275] width 158 height 34
click at [435, 281] on link "Sign Agreements" at bounding box center [416, 275] width 158 height 34
